Goal: Find specific page/section: Find specific page/section

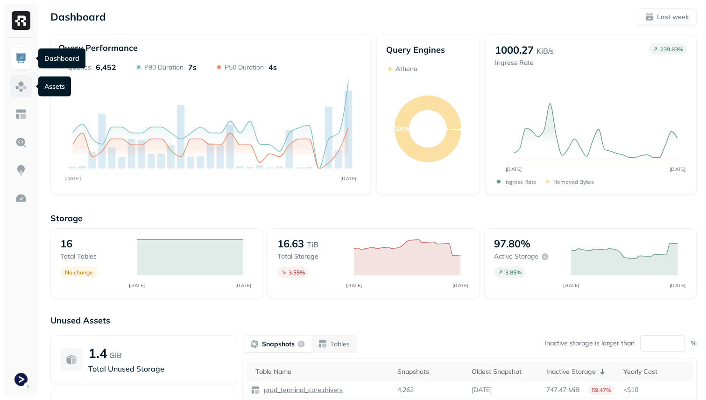
click at [21, 85] on img at bounding box center [21, 86] width 12 height 12
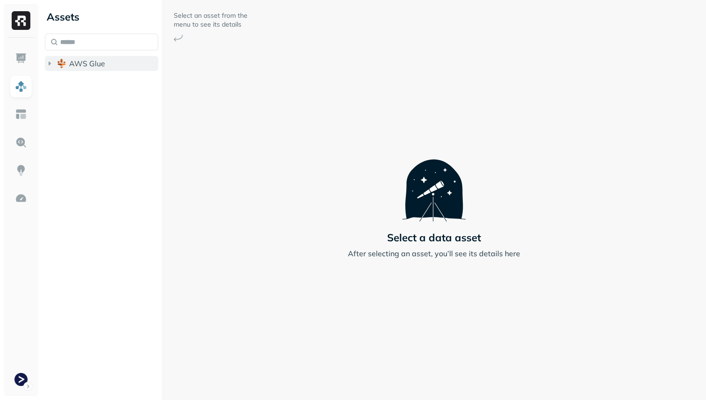
click at [96, 65] on span "AWS Glue" at bounding box center [87, 63] width 36 height 9
click at [96, 85] on span "prod_terminal_core" at bounding box center [112, 81] width 68 height 9
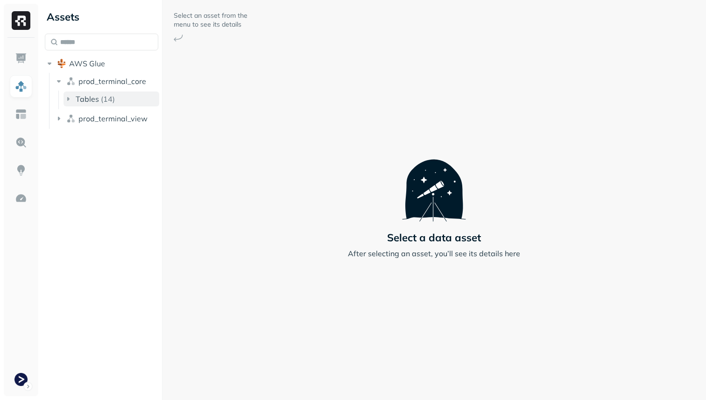
click at [102, 99] on p "( 14 )" at bounding box center [108, 98] width 14 height 9
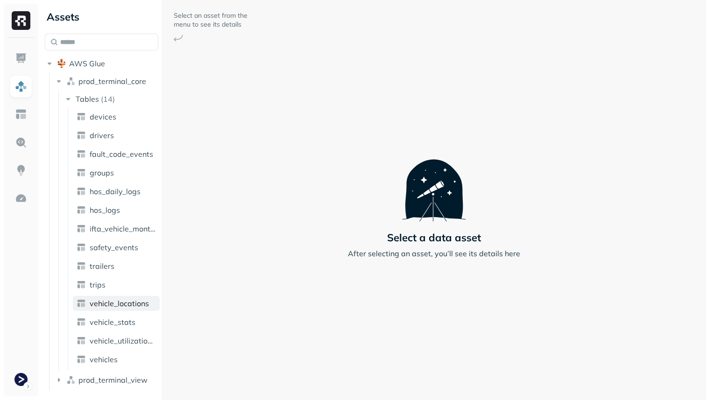
click at [129, 305] on span "vehicle_locations" at bounding box center [119, 303] width 59 height 9
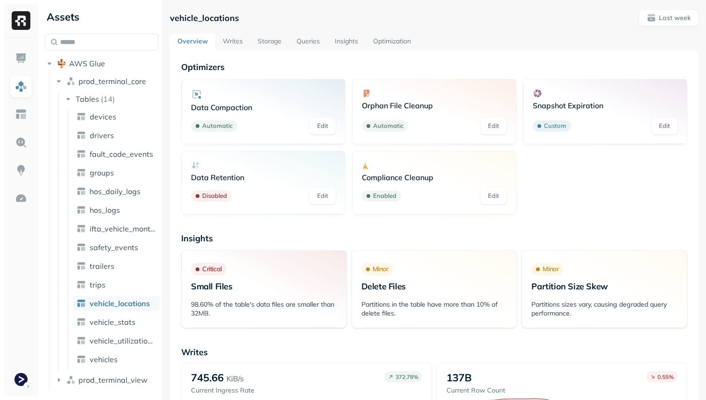
click at [268, 45] on link "Storage" at bounding box center [269, 42] width 39 height 17
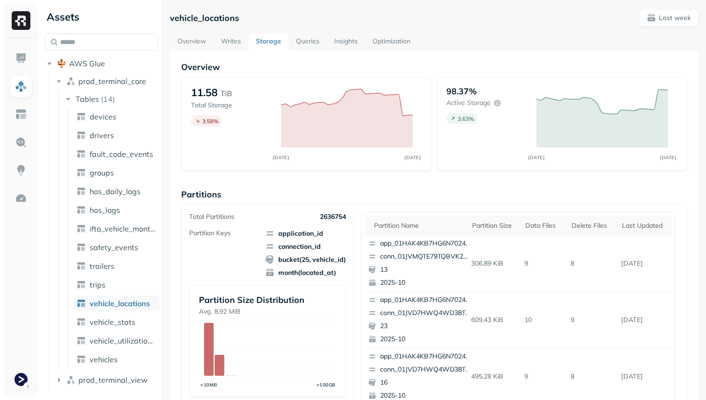
scroll to position [314, 0]
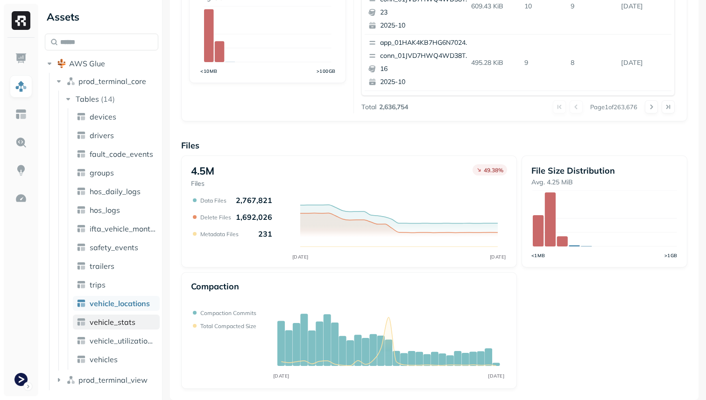
click at [135, 320] on link "vehicle_stats" at bounding box center [116, 322] width 87 height 15
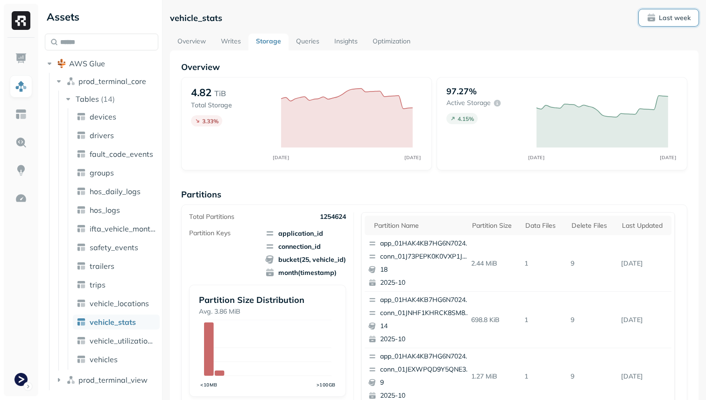
click at [689, 11] on button "Last week" at bounding box center [668, 17] width 60 height 17
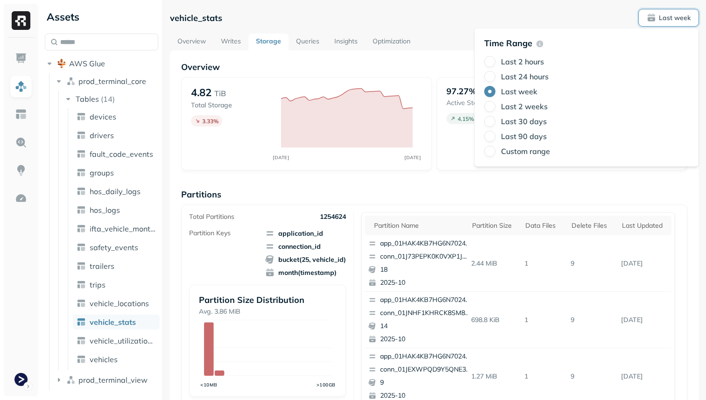
click at [521, 74] on label "Last 24 hours" at bounding box center [525, 76] width 48 height 9
click at [495, 74] on button "Last 24 hours" at bounding box center [489, 76] width 11 height 11
click at [372, 70] on p "Overview" at bounding box center [434, 67] width 506 height 11
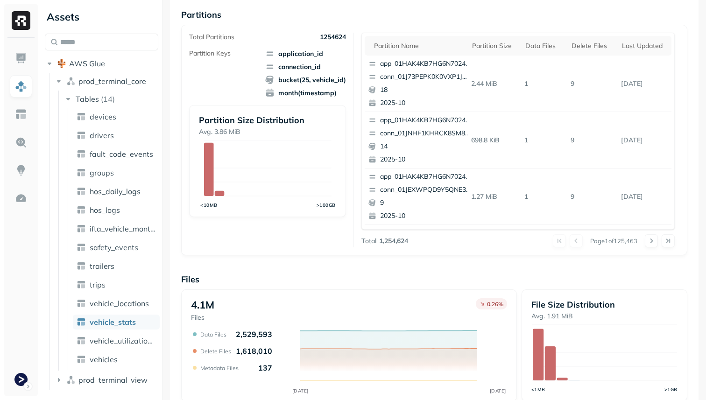
scroll to position [314, 0]
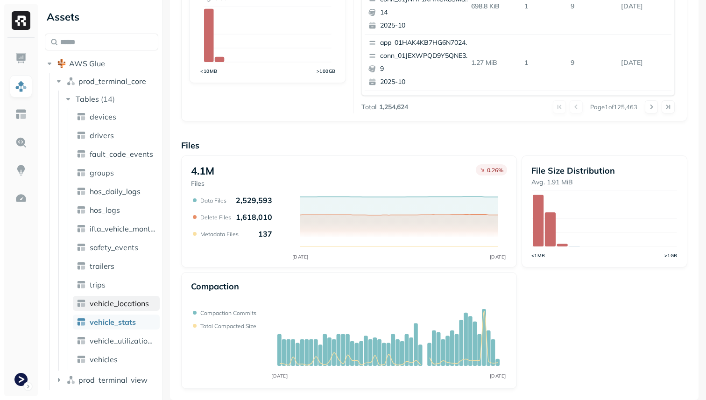
click at [125, 301] on span "vehicle_locations" at bounding box center [119, 303] width 59 height 9
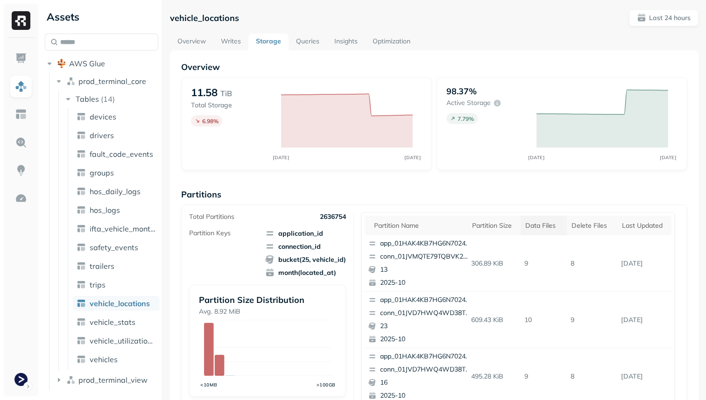
click at [541, 222] on div "Data Files" at bounding box center [543, 225] width 37 height 9
click at [583, 221] on div "Delete Files" at bounding box center [595, 225] width 38 height 9
click at [540, 225] on div "Data Files" at bounding box center [540, 225] width 34 height 9
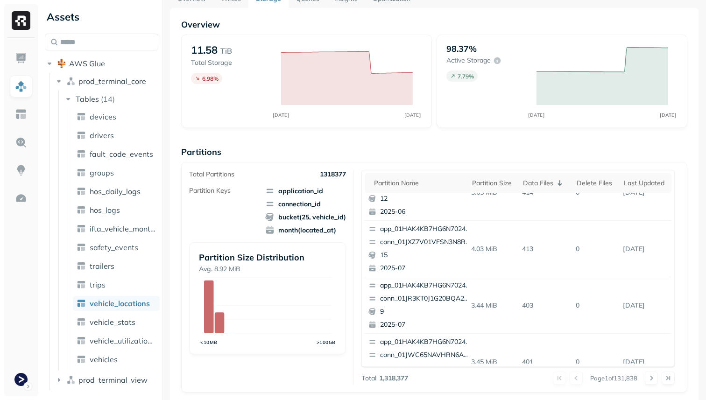
scroll to position [393, 0]
